Goal: Information Seeking & Learning: Learn about a topic

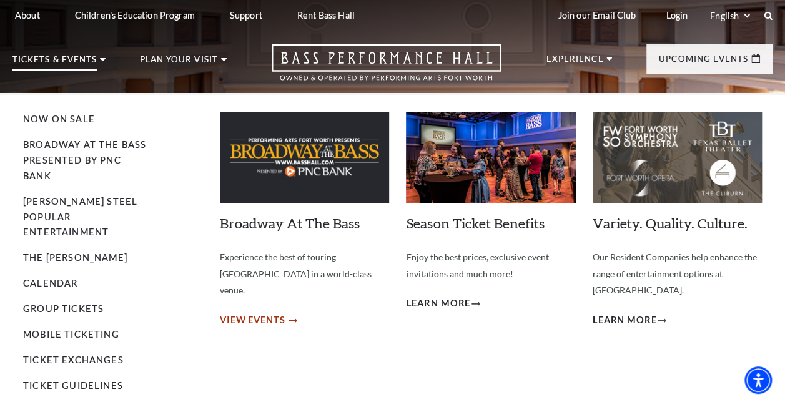
click at [278, 313] on span "View Events" at bounding box center [253, 321] width 66 height 16
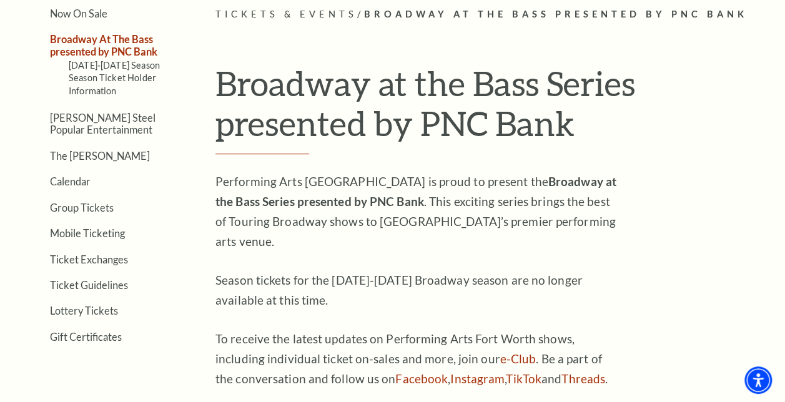
scroll to position [307, 0]
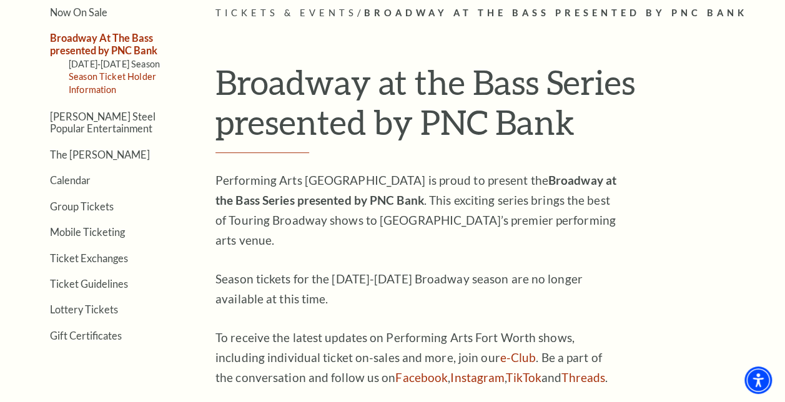
click at [103, 76] on link "Season Ticket Holder Information" at bounding box center [112, 82] width 87 height 23
click at [115, 61] on link "2025-2026 Season" at bounding box center [114, 64] width 91 height 11
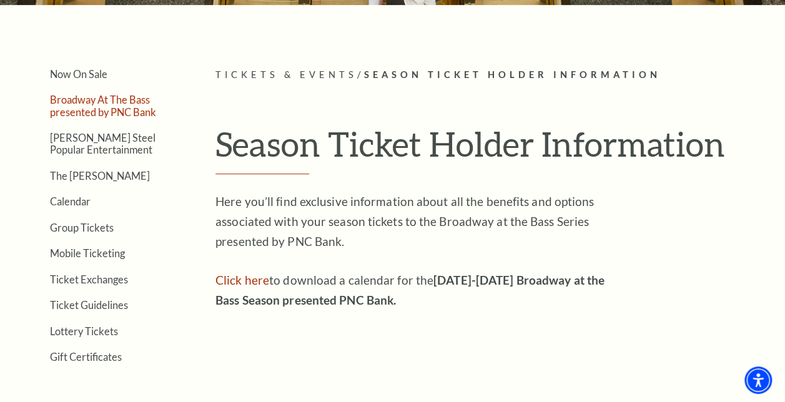
scroll to position [265, 0]
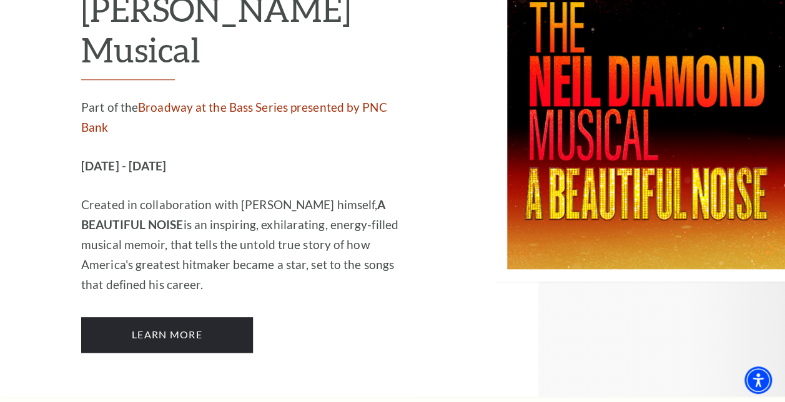
scroll to position [2894, 0]
